Goal: Task Accomplishment & Management: Manage account settings

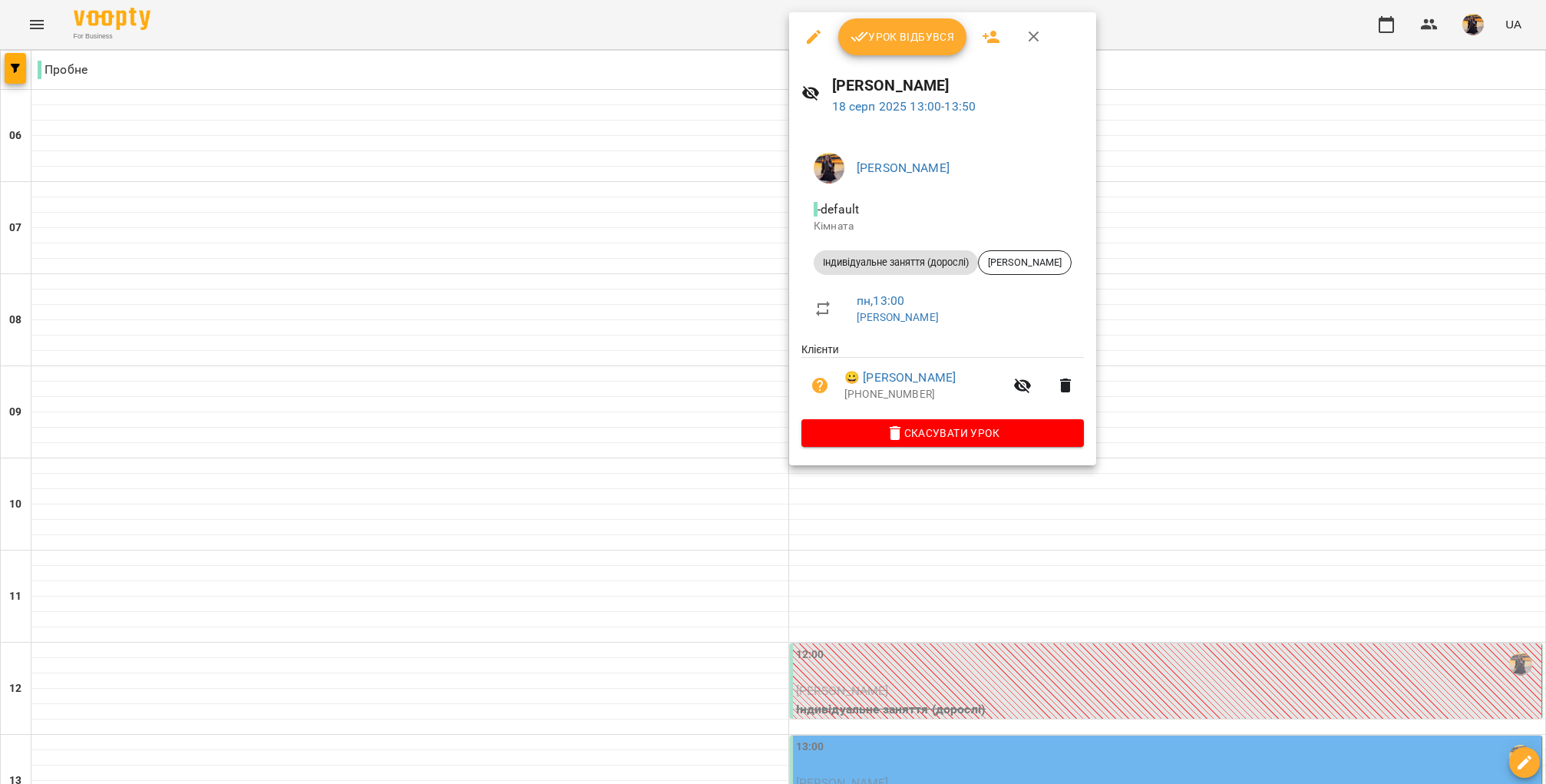
click at [880, 34] on span "Урок відбувся" at bounding box center [903, 36] width 104 height 18
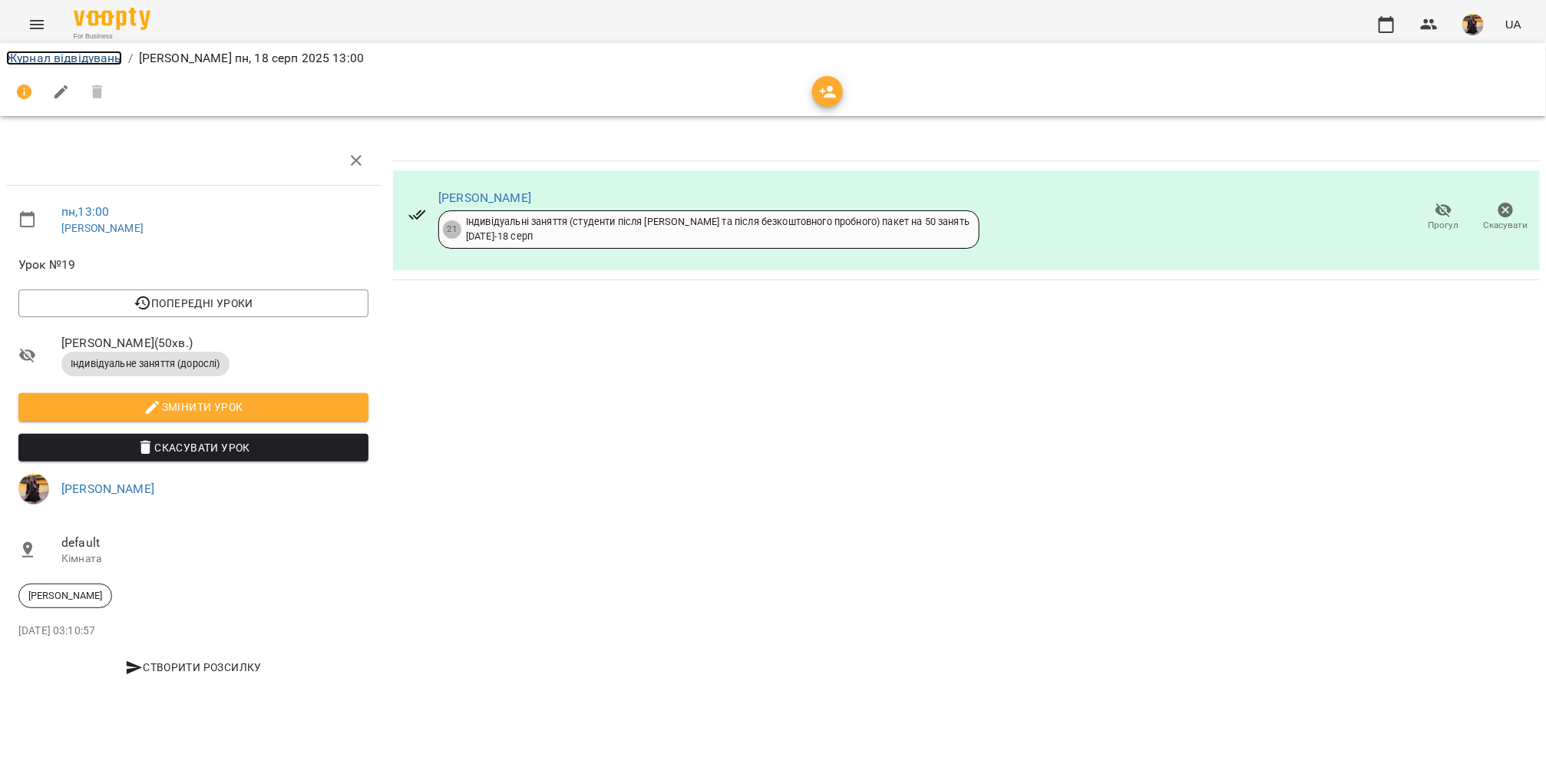
click at [100, 58] on link "Журнал відвідувань" at bounding box center [64, 57] width 116 height 14
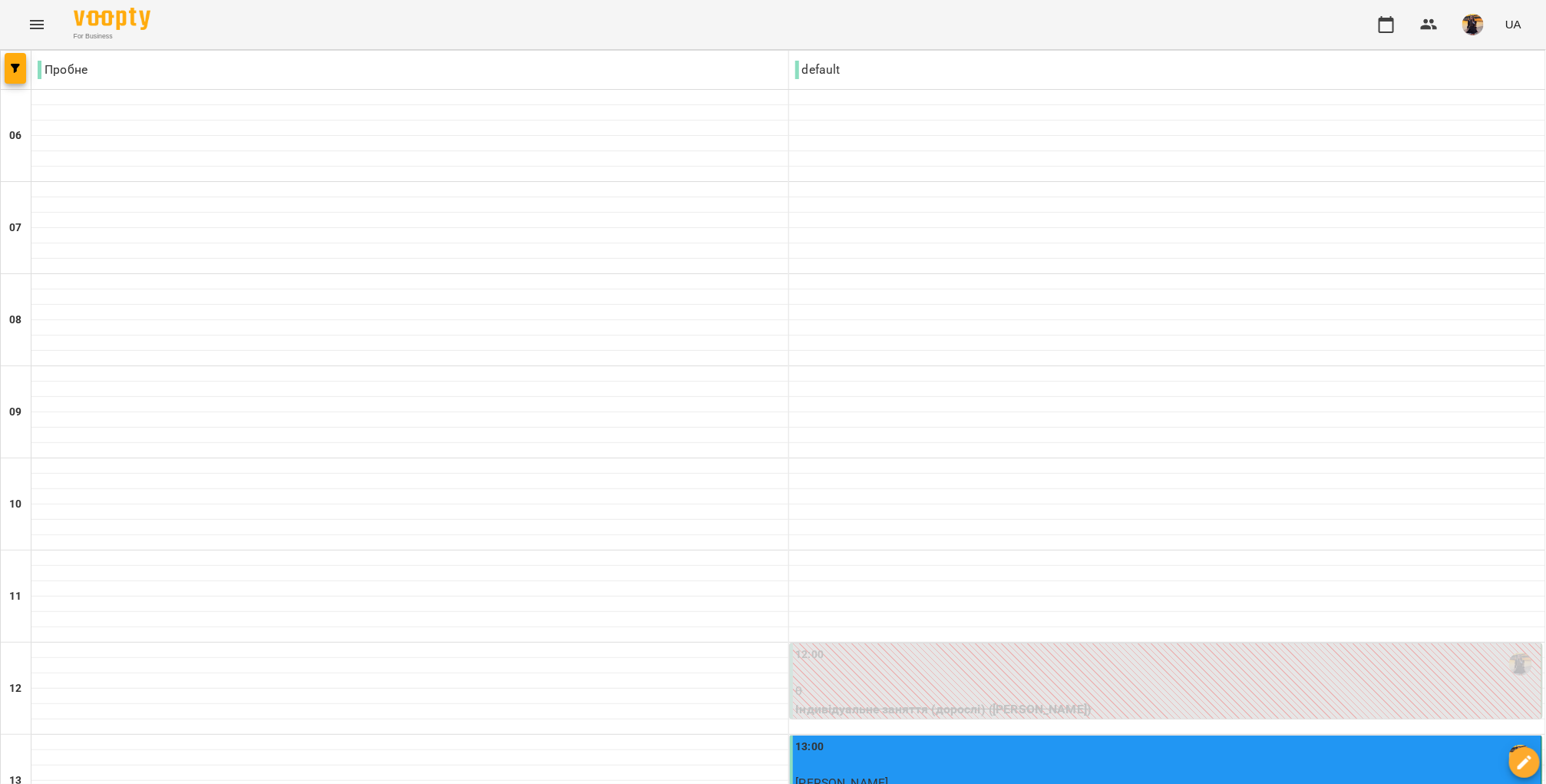
scroll to position [322, 0]
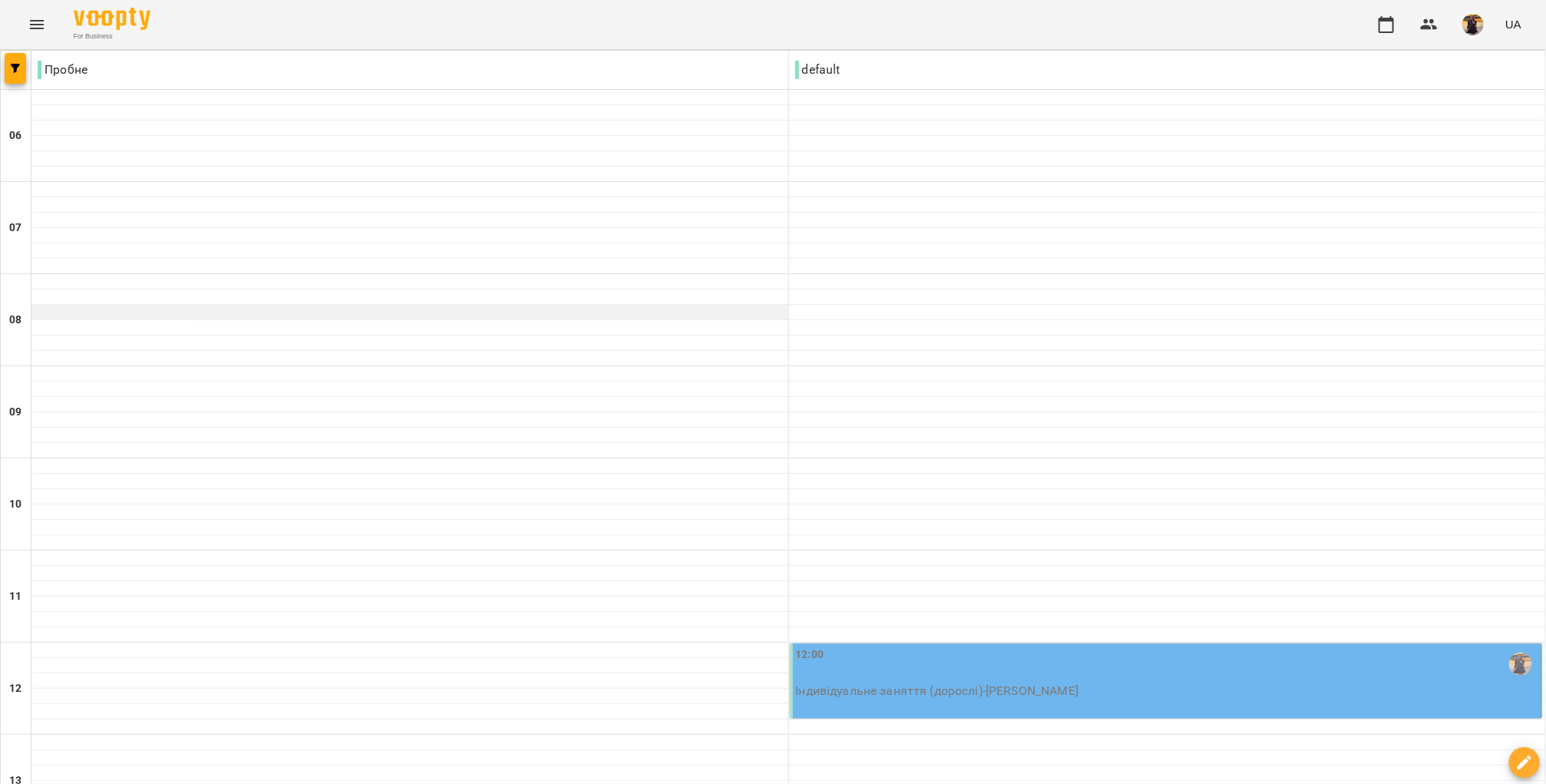
scroll to position [643, 0]
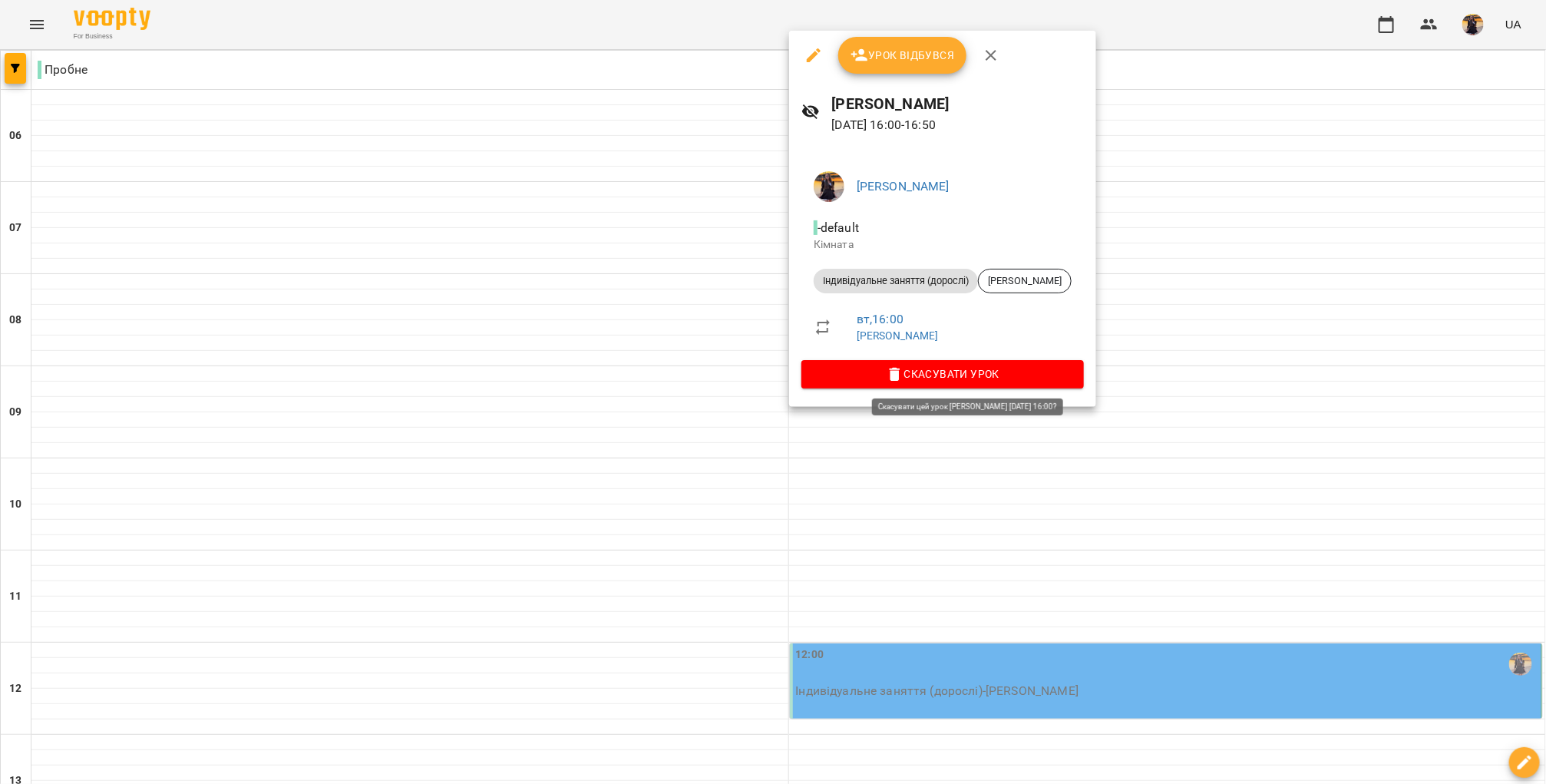
click at [883, 371] on span "Скасувати Урок" at bounding box center [943, 374] width 258 height 18
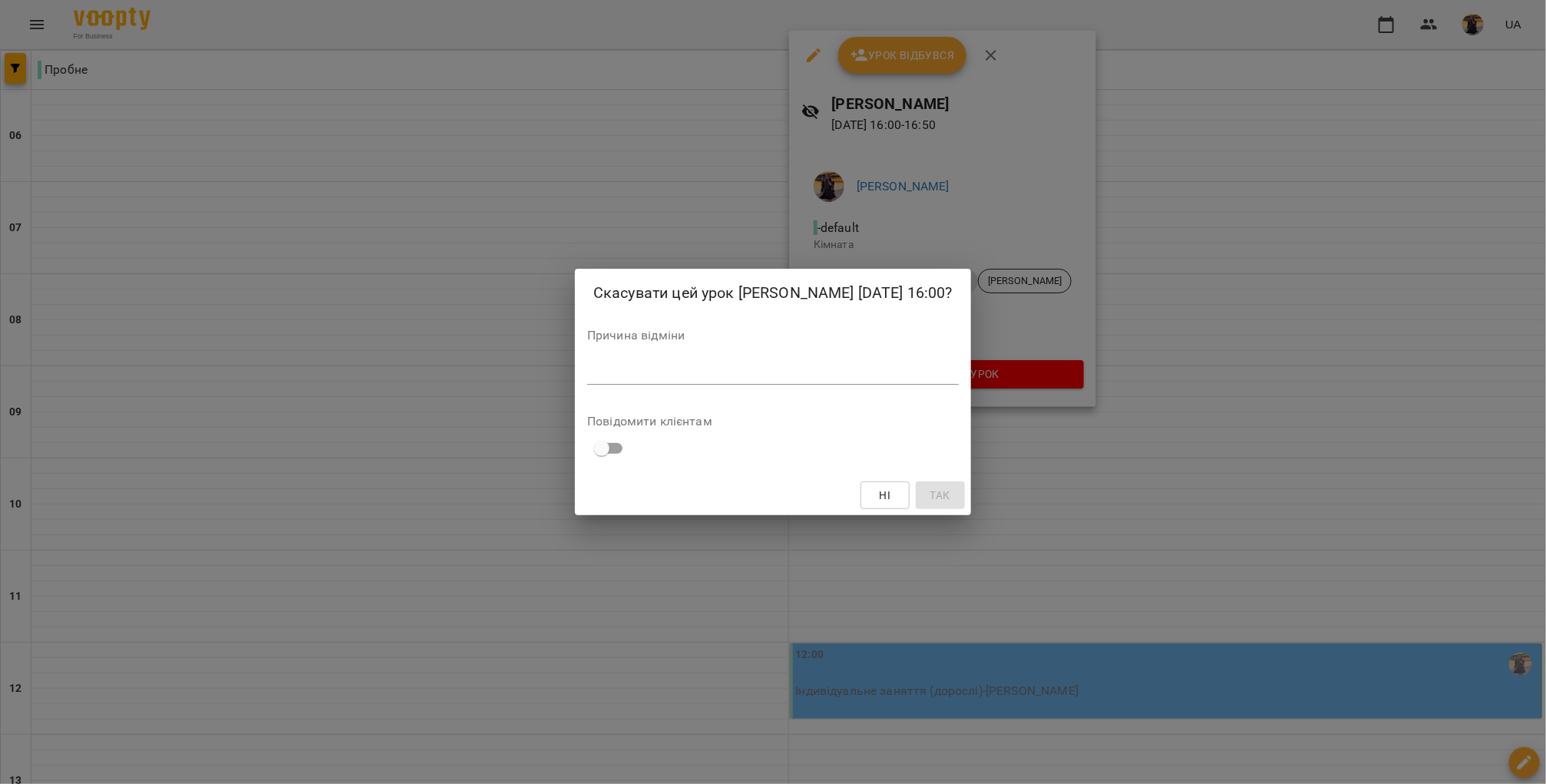
click at [772, 372] on textarea at bounding box center [773, 372] width 372 height 14
type textarea "**********"
click at [946, 484] on button "Так" at bounding box center [942, 495] width 49 height 27
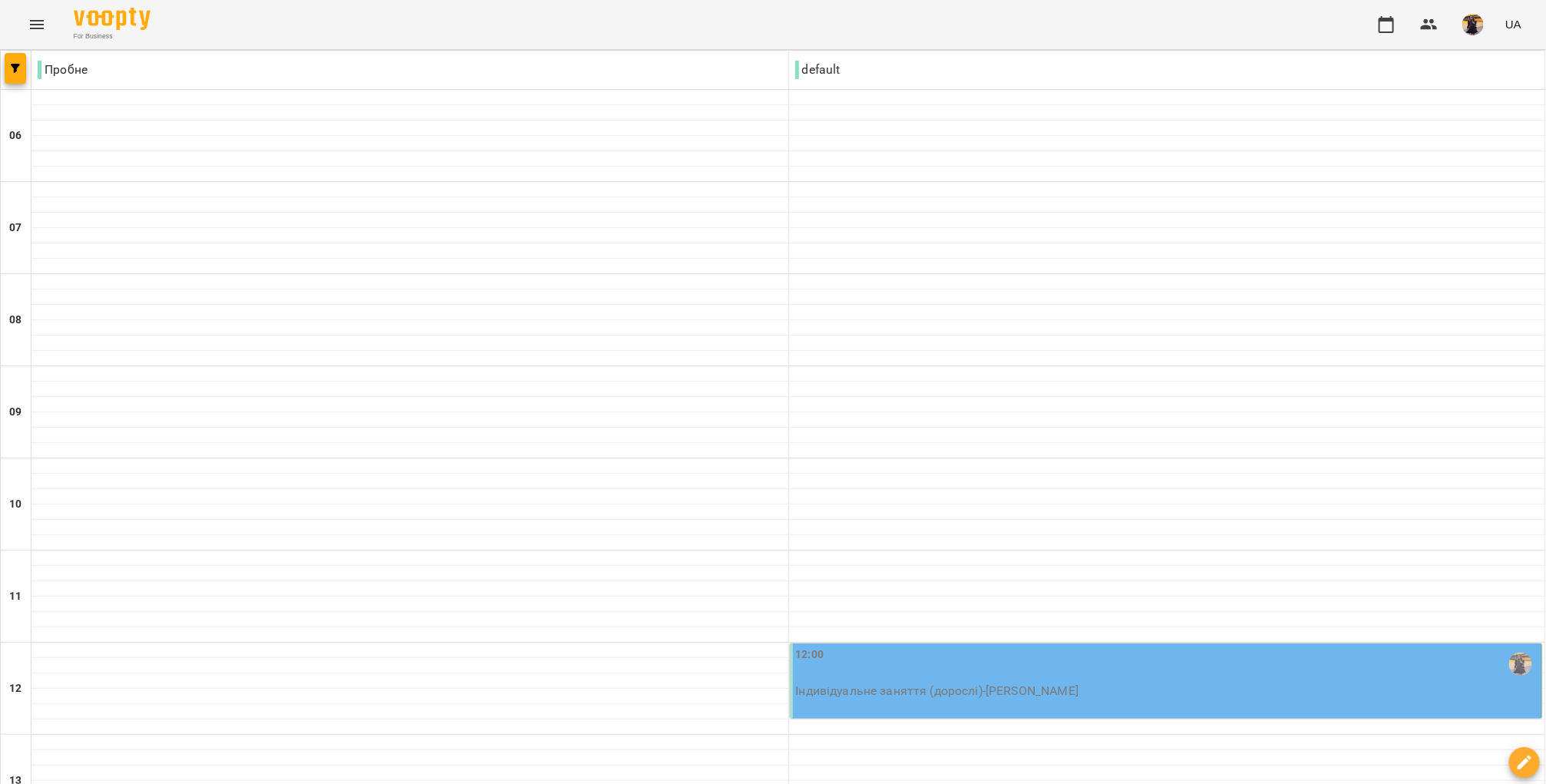
scroll to position [301, 0]
click at [984, 682] on p "Індивідуальне заняття (дорослі) - [PERSON_NAME]" at bounding box center [1169, 690] width 744 height 18
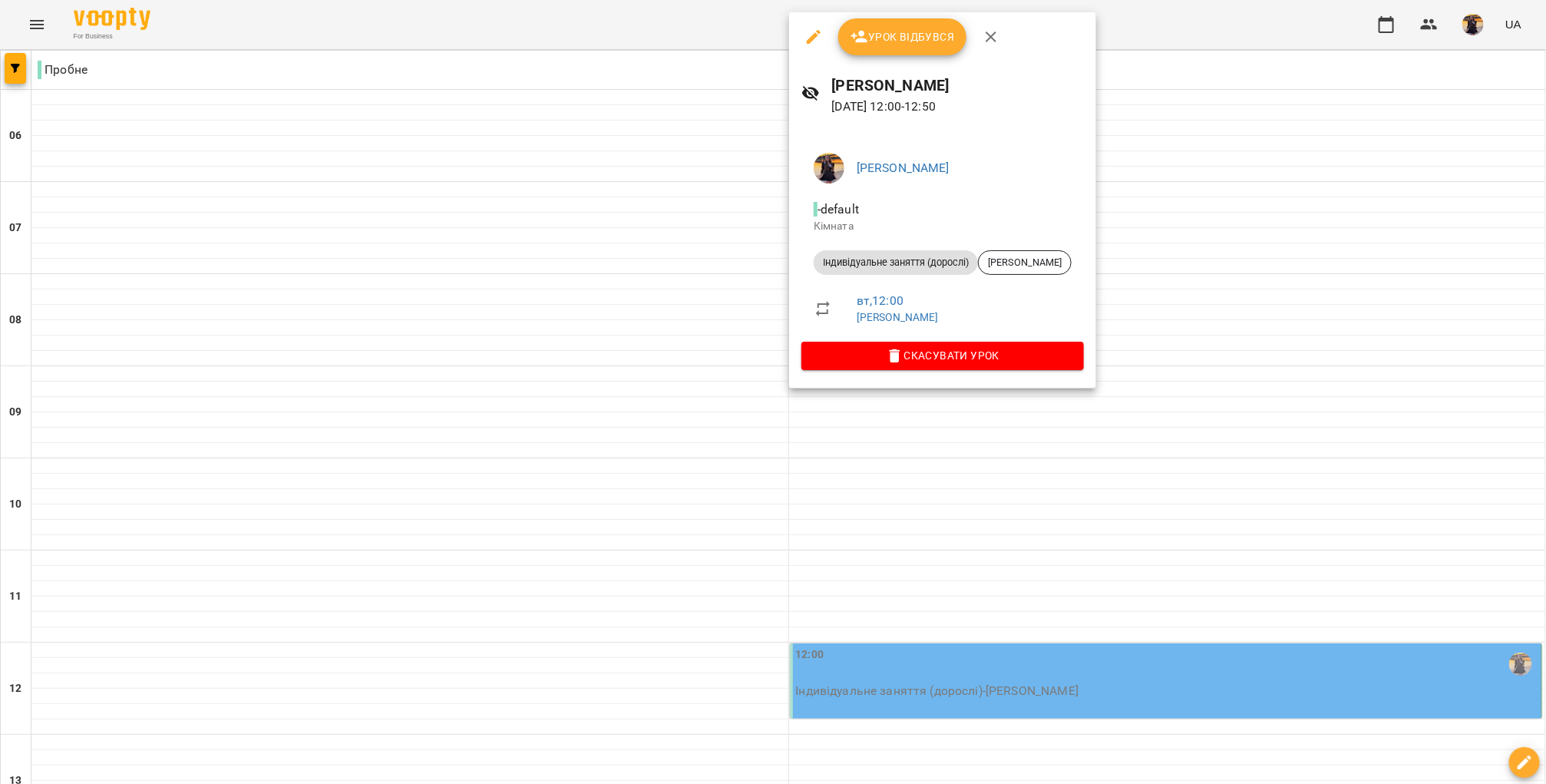
click at [969, 355] on span "Скасувати Урок" at bounding box center [943, 355] width 258 height 18
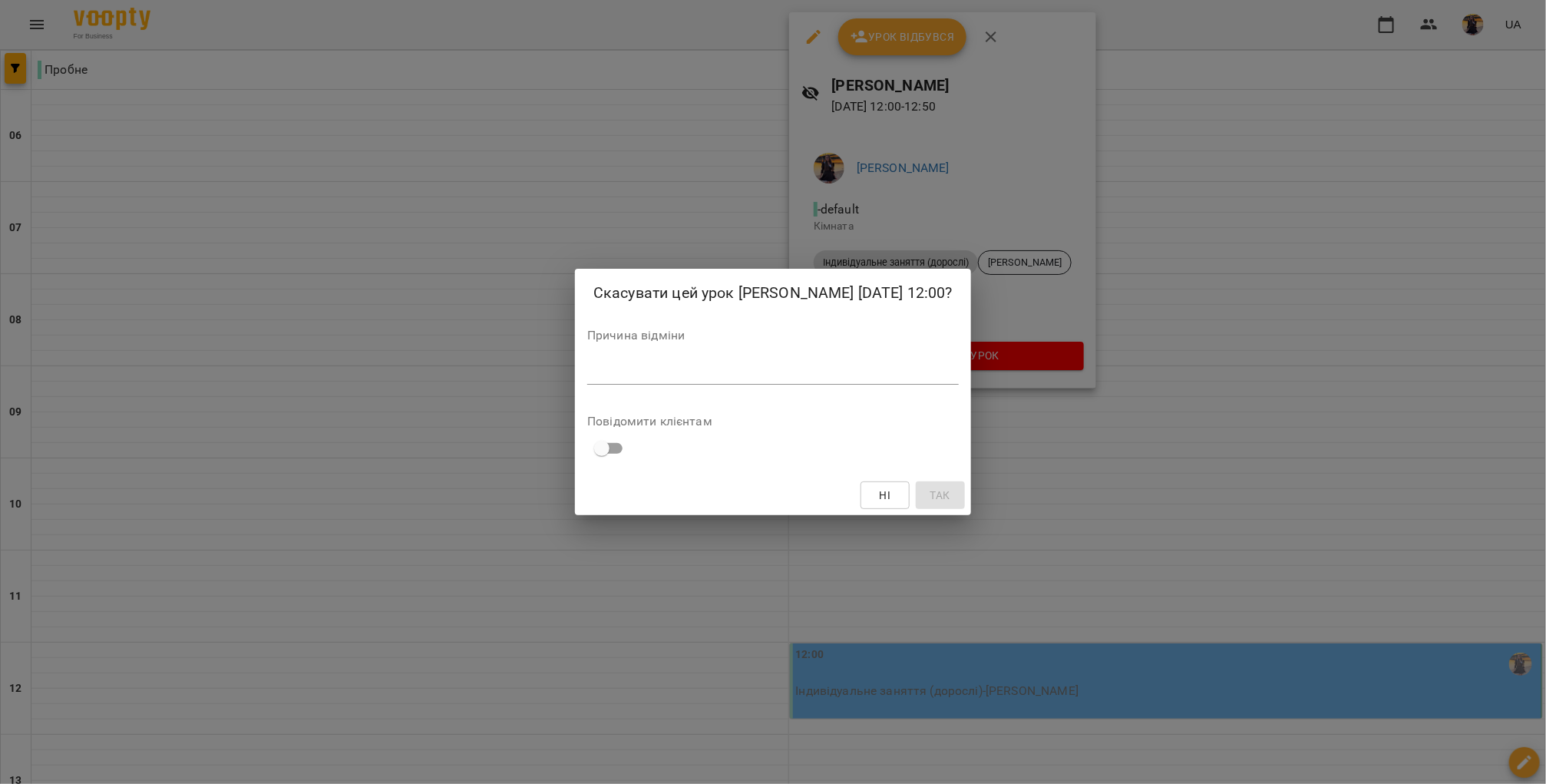
click at [843, 361] on div "*" at bounding box center [773, 373] width 372 height 25
type textarea "**********"
click at [942, 494] on span "Так" at bounding box center [942, 494] width 20 height 18
